Goal: Information Seeking & Learning: Check status

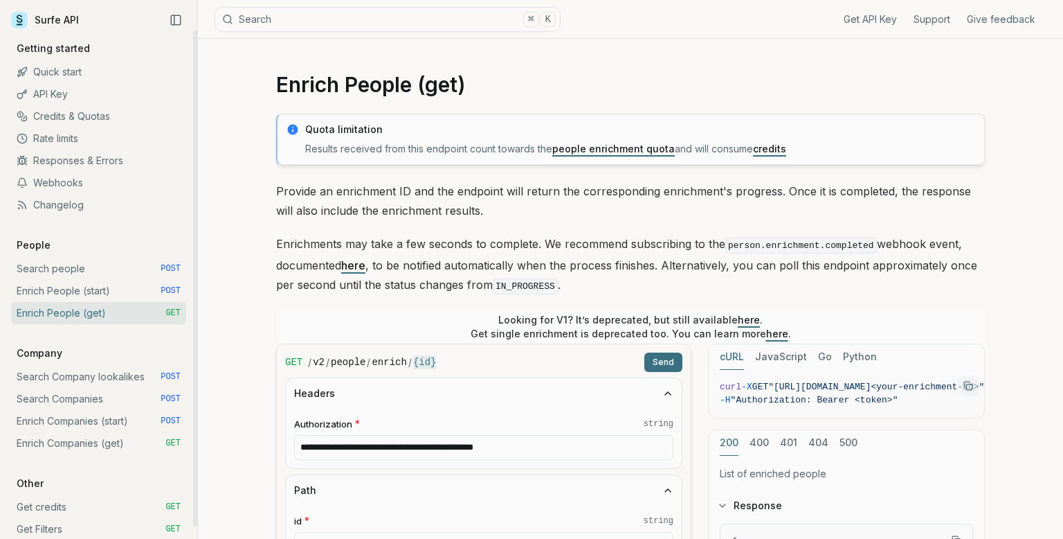
click at [70, 120] on link "Credits & Quotas" at bounding box center [98, 116] width 175 height 22
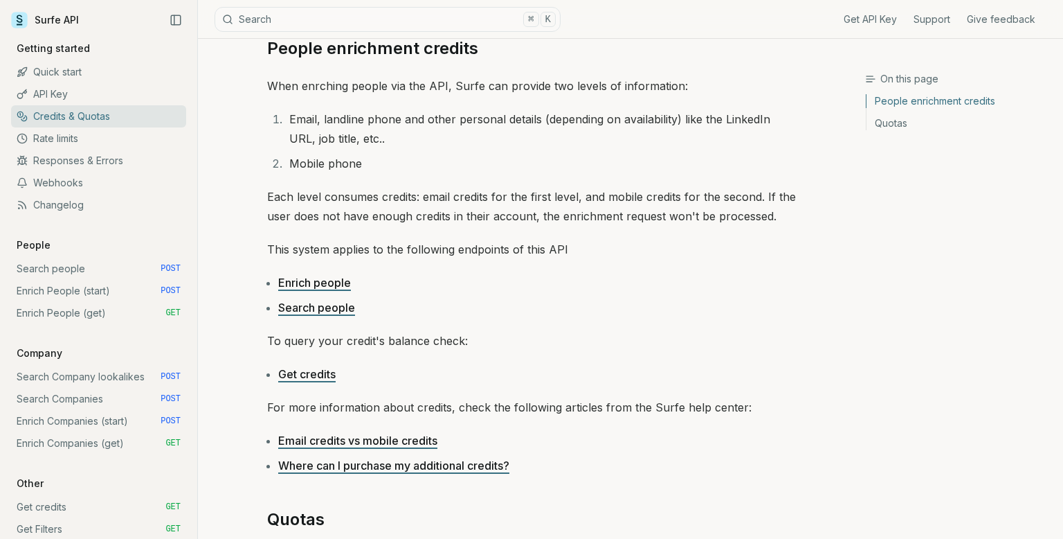
scroll to position [281, 0]
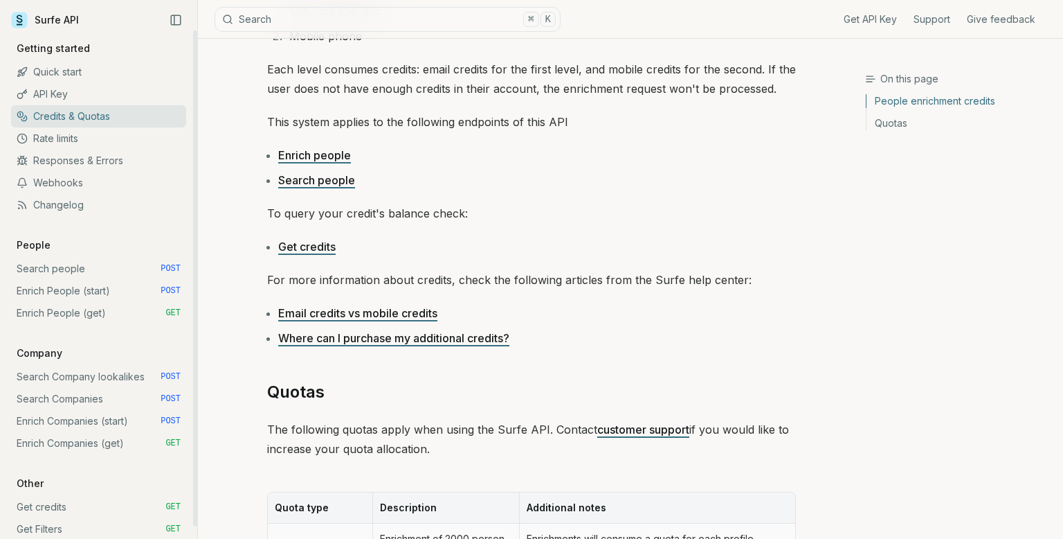
click at [51, 503] on link "Get credits GET" at bounding box center [98, 507] width 175 height 22
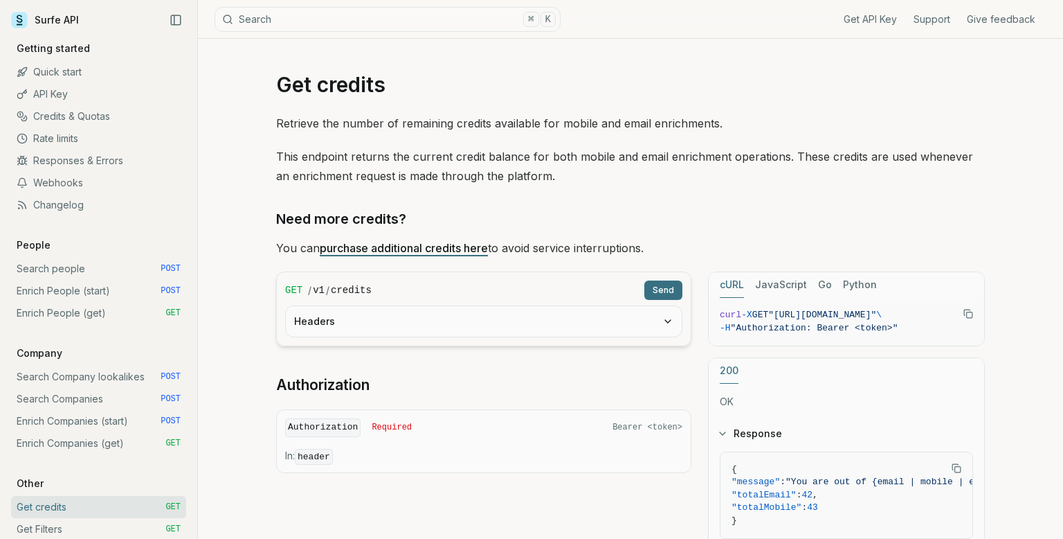
click at [433, 254] on p "You can purchase additional credits here to avoid service interruptions." at bounding box center [630, 247] width 709 height 19
click at [665, 289] on button "Send" at bounding box center [663, 289] width 38 height 19
click at [665, 324] on icon "button" at bounding box center [667, 321] width 11 height 11
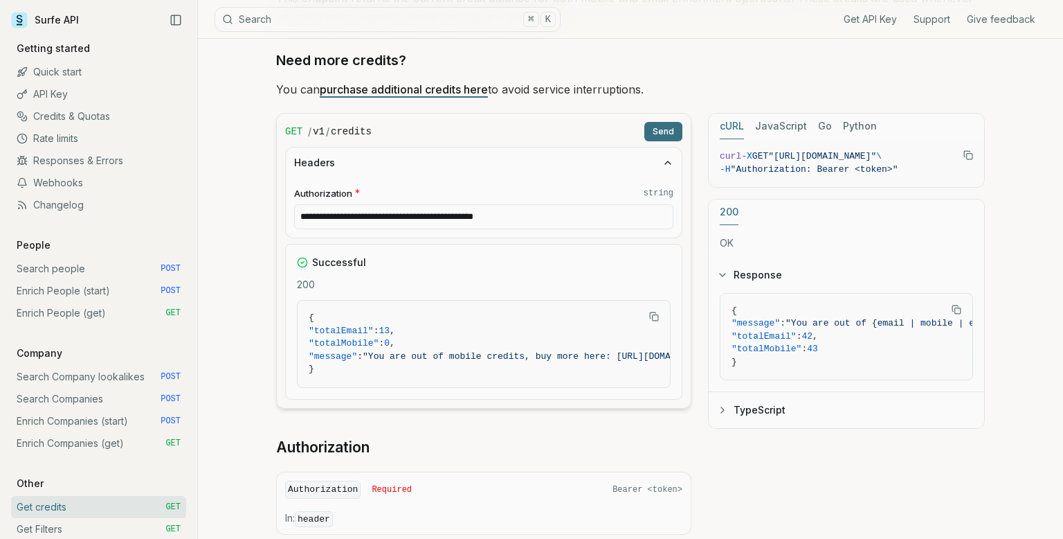
scroll to position [165, 0]
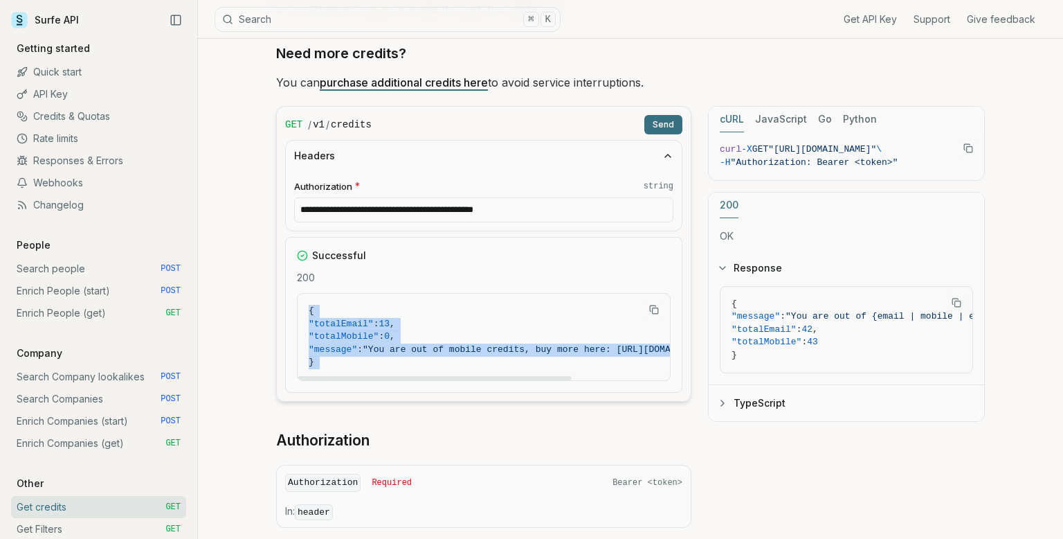
drag, startPoint x: 513, startPoint y: 380, endPoint x: 614, endPoint y: 376, distance: 101.1
click at [611, 377] on div "Successful 200 { "totalEmail" : 13 , "totalMobile" : 0 , "message" : "You are o…" at bounding box center [483, 315] width 397 height 156
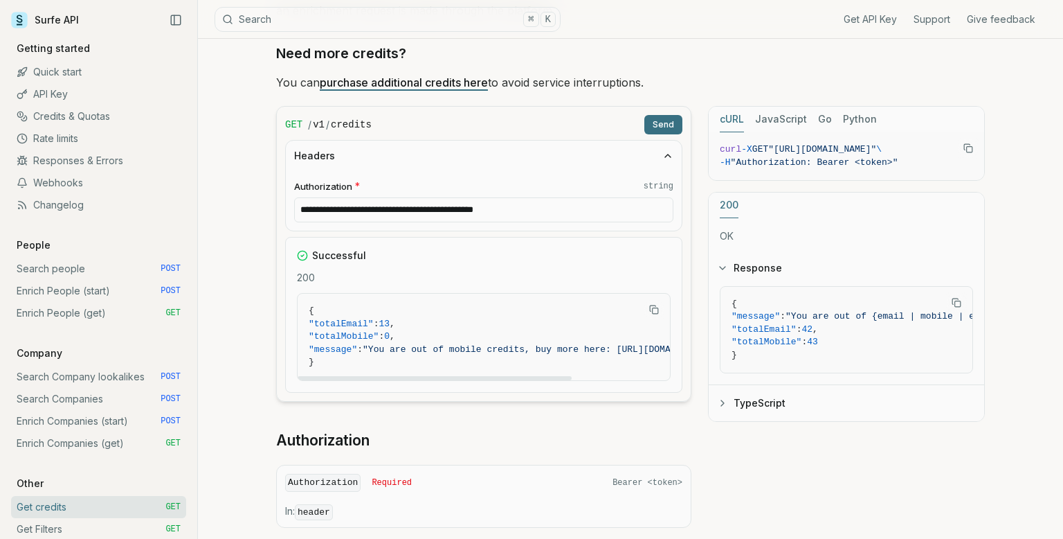
click at [540, 376] on div at bounding box center [435, 378] width 274 height 4
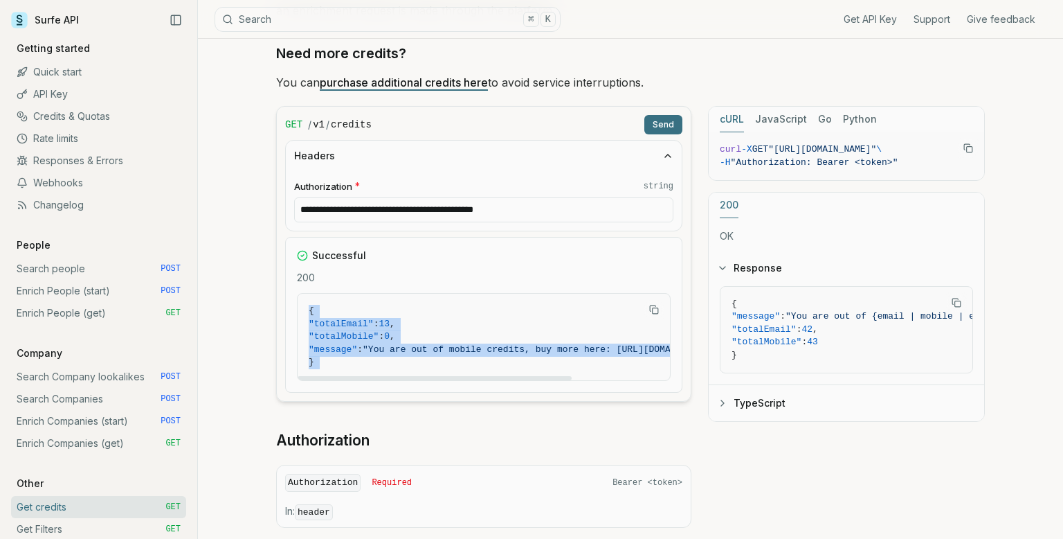
click at [593, 345] on span ""You are out of mobile credits, buy more here: [URL][DOMAIN_NAME]"" at bounding box center [541, 349] width 356 height 10
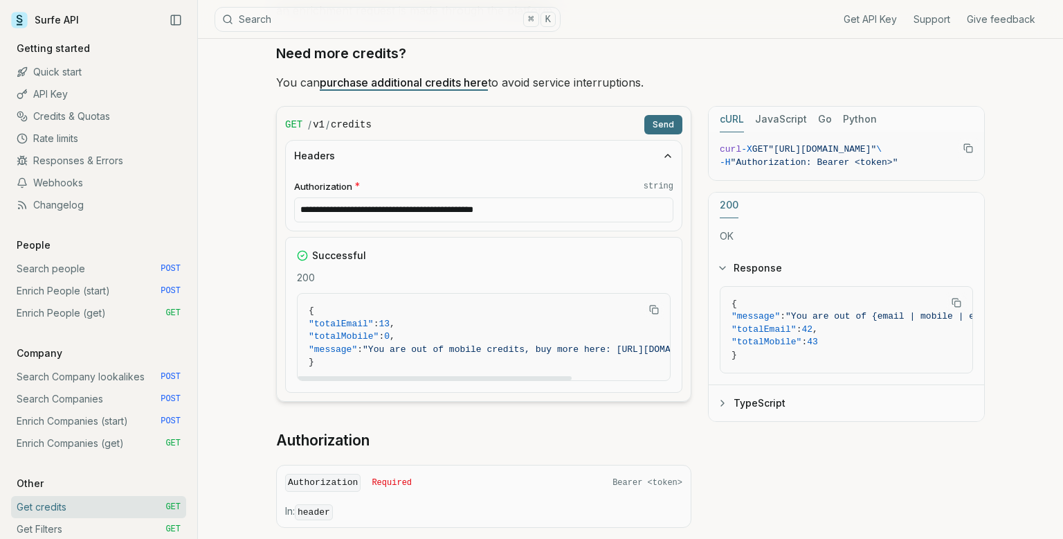
click at [651, 347] on span ""You are out of mobile credits, buy more here: [URL][DOMAIN_NAME]"" at bounding box center [541, 349] width 356 height 10
drag, startPoint x: 651, startPoint y: 347, endPoint x: 649, endPoint y: 354, distance: 7.2
click at [649, 354] on span ""message" : "You are out of mobile credits, buy more here: [URL][DOMAIN_NAME]"" at bounding box center [453, 349] width 410 height 13
copy span "[URL][DOMAIN_NAME]"
